Goal: Information Seeking & Learning: Learn about a topic

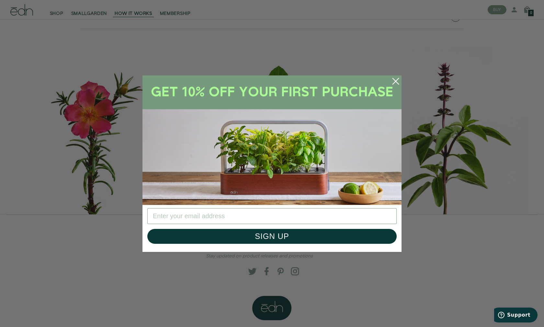
scroll to position [2971, 0]
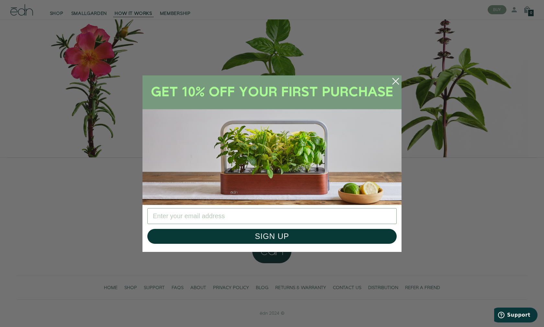
click at [397, 289] on div "Close dialog SIGN UP Submit" at bounding box center [272, 163] width 544 height 327
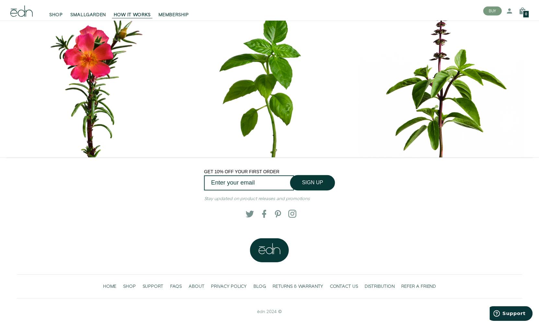
scroll to position [2962, 0]
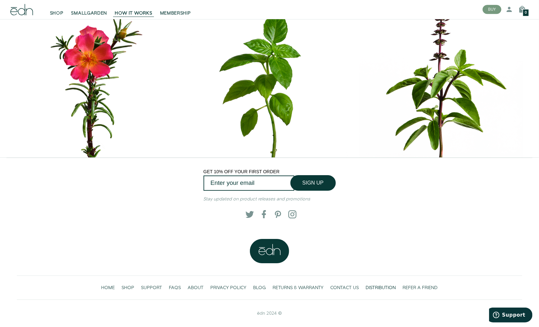
click at [397, 289] on link "DISTRIBUTION" at bounding box center [380, 287] width 37 height 13
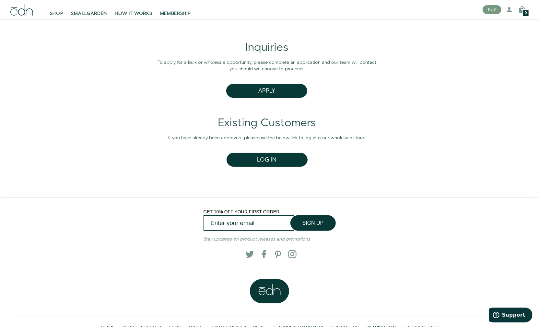
scroll to position [56, 0]
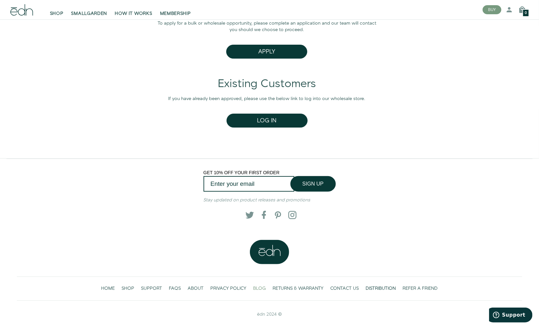
click at [254, 286] on span "BLOG" at bounding box center [259, 288] width 13 height 6
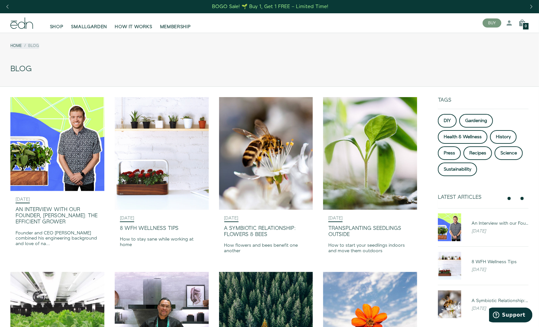
click at [254, 286] on img at bounding box center [266, 328] width 94 height 113
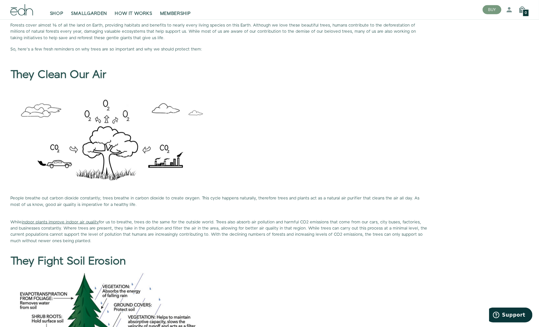
scroll to position [301, 0]
